Goal: Communication & Community: Answer question/provide support

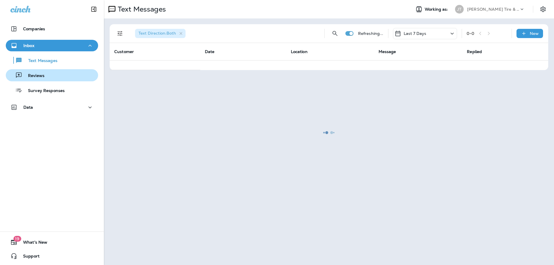
click at [53, 74] on div "Reviews" at bounding box center [52, 75] width 88 height 9
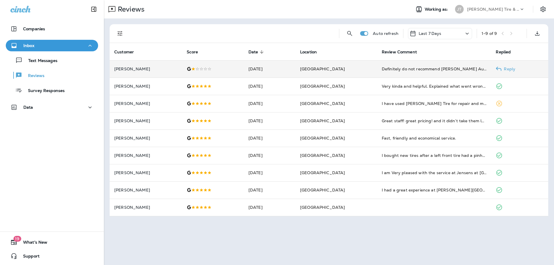
click at [167, 69] on p "[PERSON_NAME]" at bounding box center [145, 69] width 63 height 5
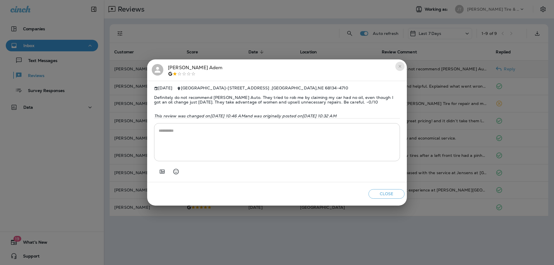
click at [401, 65] on icon "close" at bounding box center [399, 66] width 5 height 5
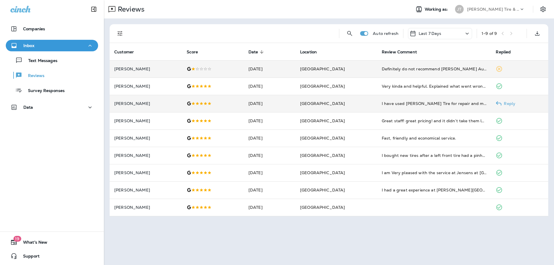
click at [157, 104] on p "[PERSON_NAME]" at bounding box center [145, 103] width 63 height 5
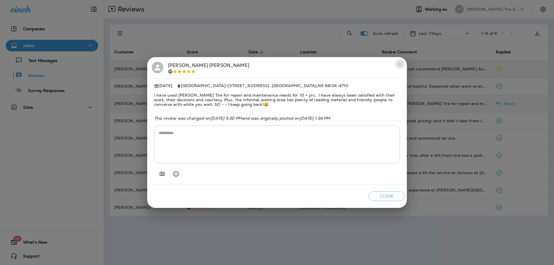
click at [399, 61] on button "close" at bounding box center [399, 63] width 9 height 9
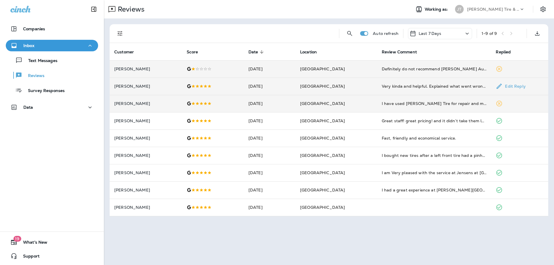
click at [368, 86] on td "[GEOGRAPHIC_DATA]" at bounding box center [336, 86] width 82 height 17
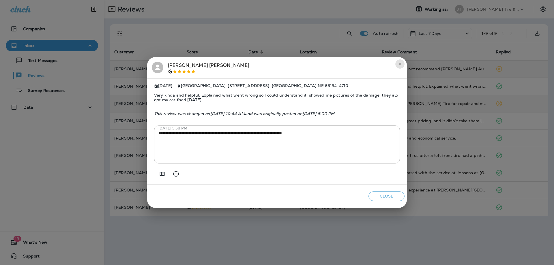
click at [399, 63] on icon "close" at bounding box center [399, 64] width 5 height 5
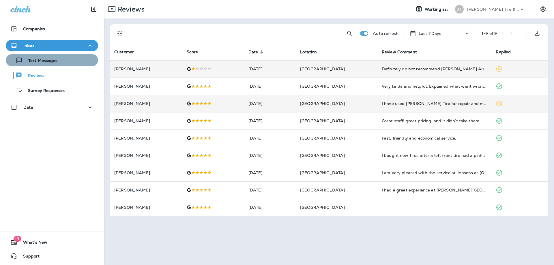
click at [55, 60] on p "Text Messages" at bounding box center [39, 60] width 35 height 5
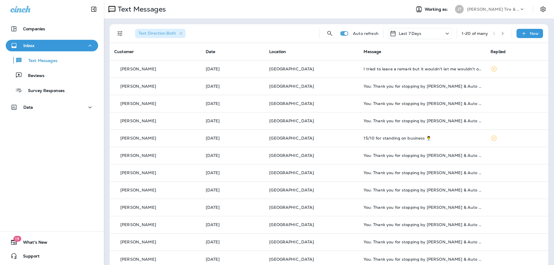
click at [6, 54] on button "Text Messages" at bounding box center [52, 60] width 92 height 12
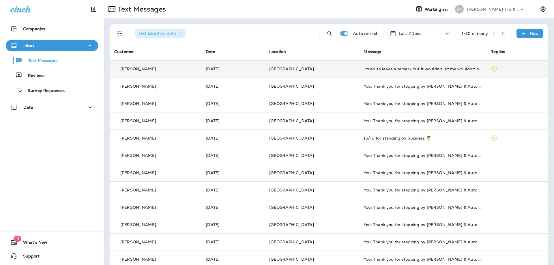
click at [259, 71] on p "[DATE]" at bounding box center [233, 69] width 55 height 5
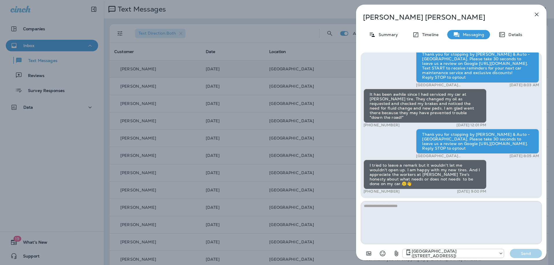
click at [539, 16] on icon "button" at bounding box center [536, 14] width 7 height 7
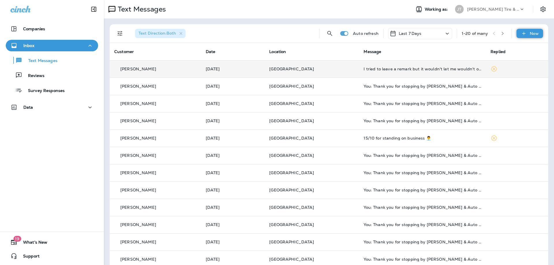
click at [526, 34] on icon at bounding box center [524, 34] width 6 height 6
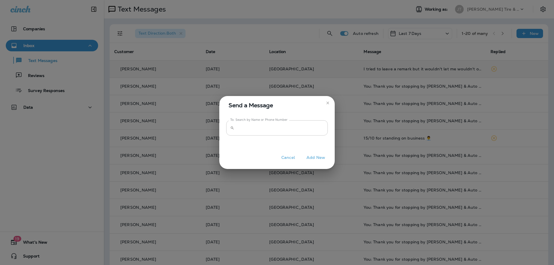
click at [278, 127] on input "To: Search by Name or Phone Number" at bounding box center [281, 127] width 91 height 15
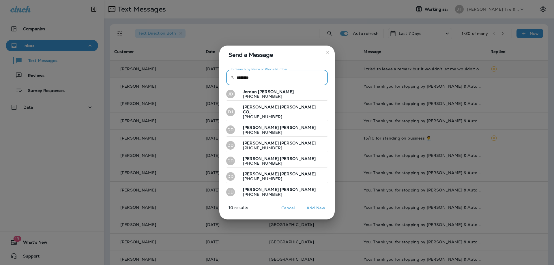
drag, startPoint x: 272, startPoint y: 78, endPoint x: 186, endPoint y: 73, distance: 86.1
click at [236, 73] on input "********" at bounding box center [281, 77] width 91 height 15
click at [269, 78] on input "********" at bounding box center [281, 77] width 91 height 15
drag, startPoint x: 272, startPoint y: 76, endPoint x: 194, endPoint y: 77, distance: 78.2
click at [236, 77] on input "********" at bounding box center [281, 77] width 91 height 15
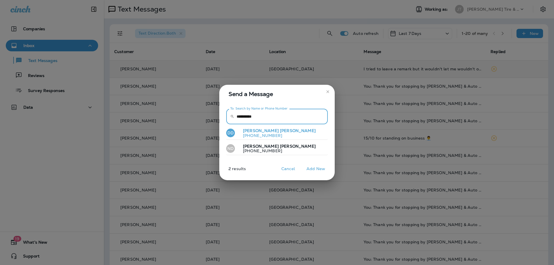
type input "**********"
click at [266, 132] on p "[PERSON_NAME]" at bounding box center [276, 130] width 77 height 5
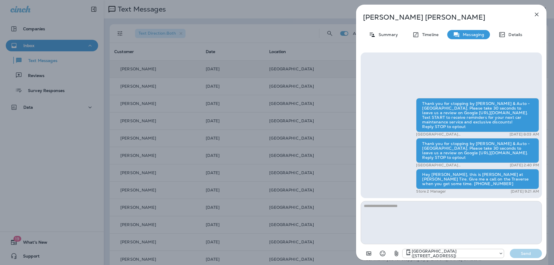
click at [422, 206] on textarea at bounding box center [451, 222] width 181 height 43
click at [537, 14] on icon "button" at bounding box center [536, 14] width 7 height 7
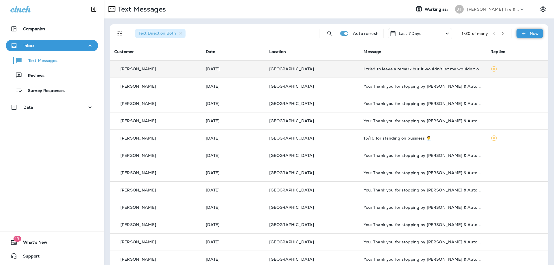
click at [527, 34] on div "New" at bounding box center [529, 33] width 27 height 9
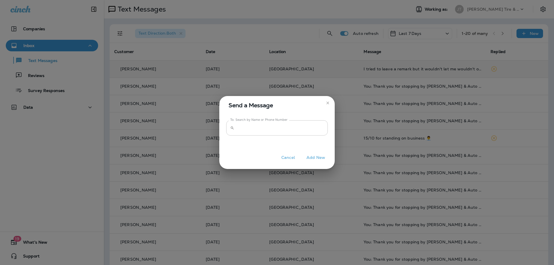
click at [254, 129] on input "To: Search by Name or Phone Number" at bounding box center [281, 127] width 91 height 15
type input "********"
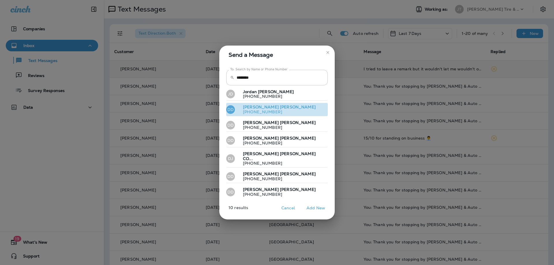
click at [255, 108] on span "[PERSON_NAME]" at bounding box center [261, 106] width 36 height 5
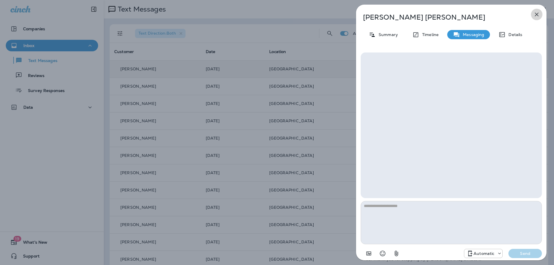
click at [534, 15] on icon "button" at bounding box center [536, 14] width 7 height 7
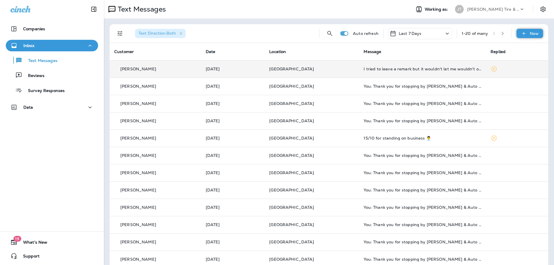
click at [534, 35] on p "New" at bounding box center [534, 33] width 9 height 5
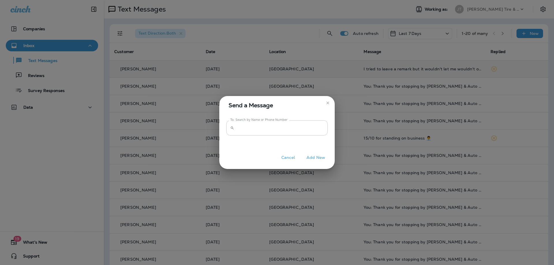
click at [265, 131] on input "To: Search by Name or Phone Number" at bounding box center [281, 127] width 91 height 15
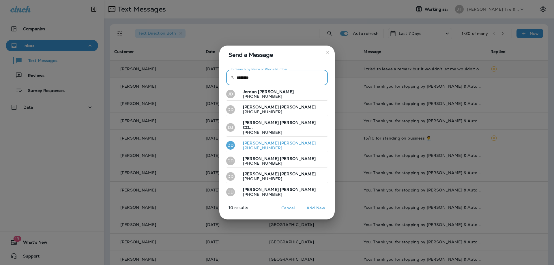
type input "********"
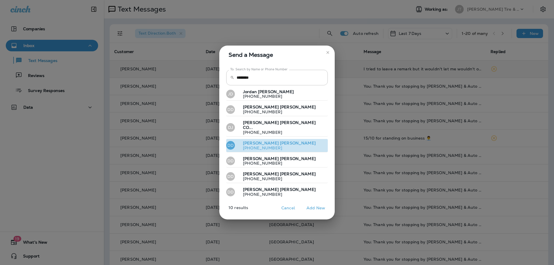
click at [275, 140] on button "DD [PERSON_NAME] [PHONE_NUMBER]" at bounding box center [277, 145] width 102 height 13
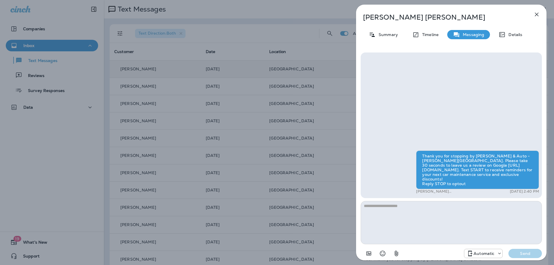
click at [538, 11] on icon "button" at bounding box center [536, 14] width 7 height 7
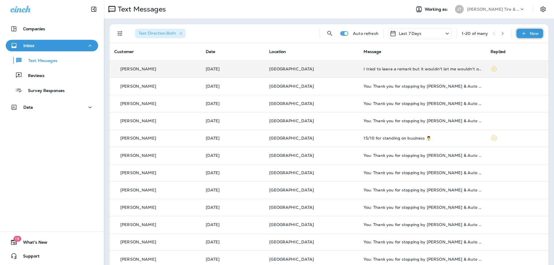
click at [527, 34] on icon at bounding box center [524, 34] width 6 height 6
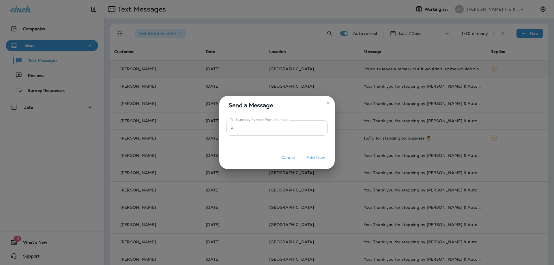
click at [262, 128] on input "To: Search by Name or Phone Number" at bounding box center [281, 127] width 91 height 15
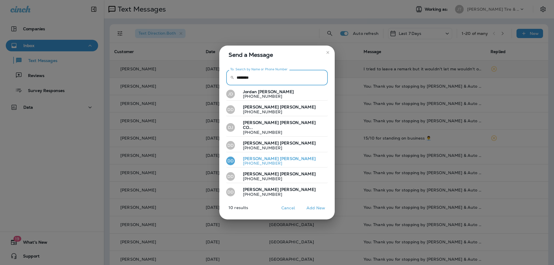
type input "********"
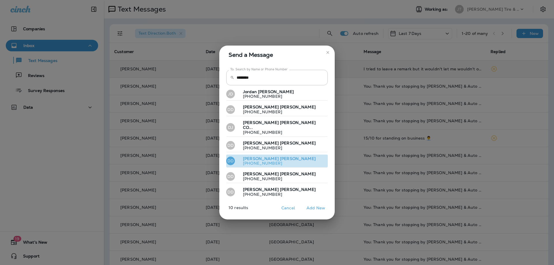
click at [271, 161] on p "[PHONE_NUMBER]" at bounding box center [276, 163] width 77 height 5
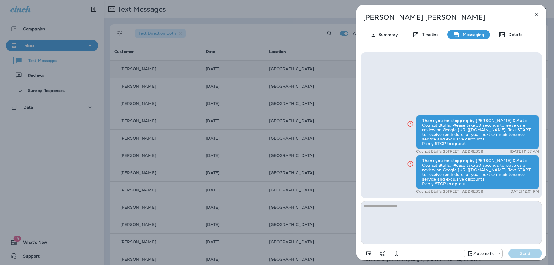
click at [534, 14] on icon "button" at bounding box center [536, 14] width 7 height 7
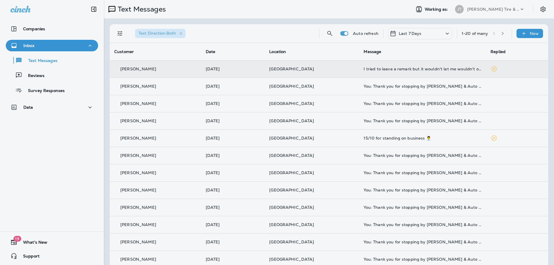
click at [533, 30] on div at bounding box center [481, 43] width 190 height 76
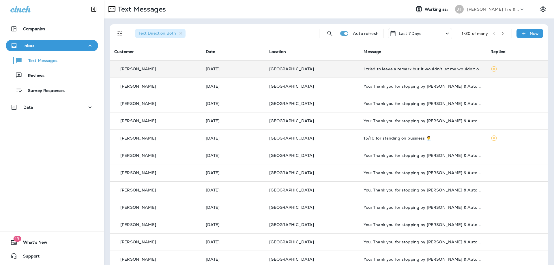
click at [532, 37] on div "New" at bounding box center [529, 33] width 27 height 9
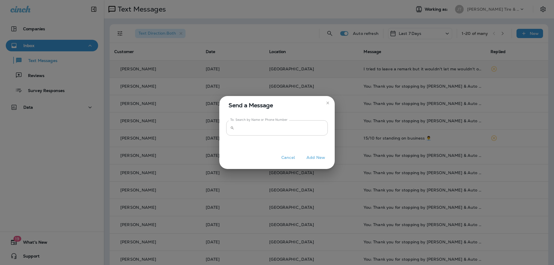
click at [301, 133] on input "To: Search by Name or Phone Number" at bounding box center [281, 127] width 91 height 15
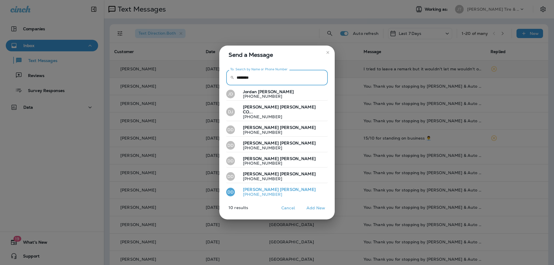
type input "********"
click at [263, 192] on p "[PHONE_NUMBER]" at bounding box center [276, 194] width 77 height 5
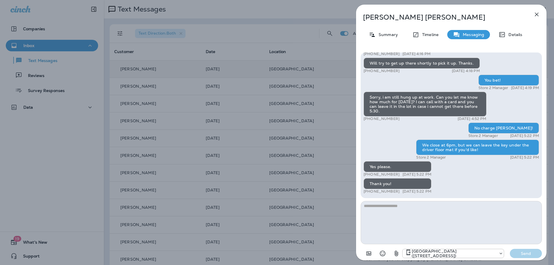
click at [428, 211] on textarea at bounding box center [451, 222] width 181 height 43
type textarea "**********"
click at [517, 250] on button "Send" at bounding box center [526, 253] width 32 height 9
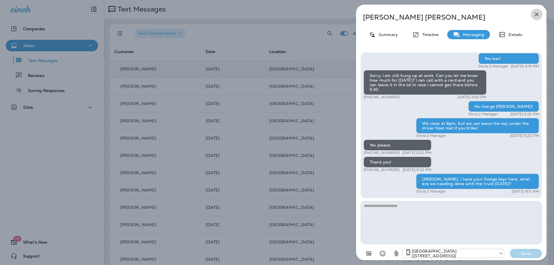
click at [535, 12] on icon "button" at bounding box center [536, 14] width 7 height 7
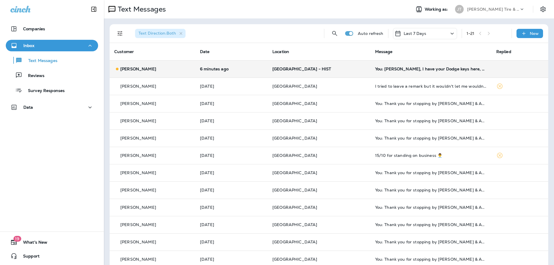
click at [352, 70] on p "[GEOGRAPHIC_DATA] - HIST" at bounding box center [318, 69] width 93 height 5
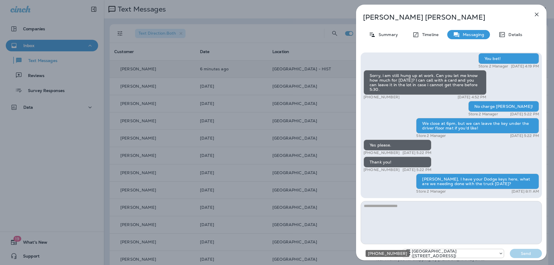
click at [483, 254] on p "[GEOGRAPHIC_DATA] ([STREET_ADDRESS])" at bounding box center [454, 253] width 84 height 9
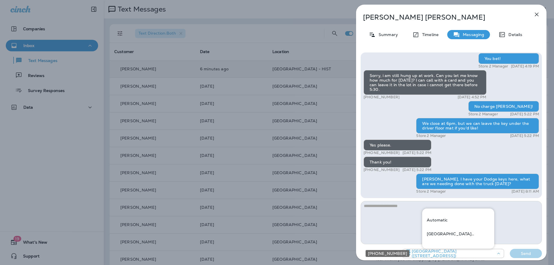
click at [484, 254] on p "[GEOGRAPHIC_DATA] ([STREET_ADDRESS])" at bounding box center [454, 253] width 84 height 9
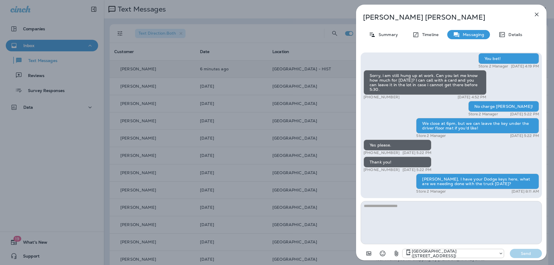
click at [539, 15] on icon "button" at bounding box center [536, 14] width 7 height 7
